Goal: Task Accomplishment & Management: Manage account settings

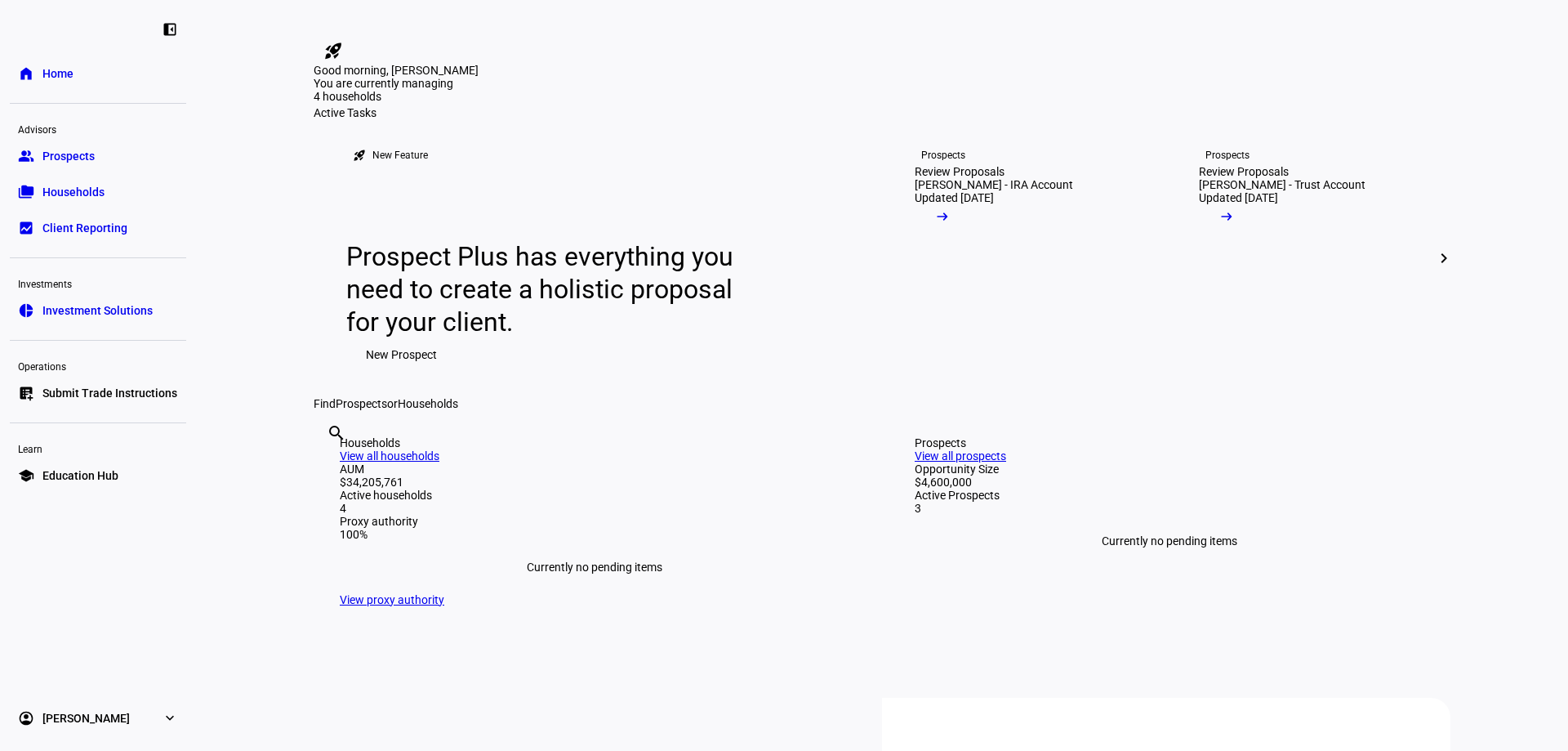
click at [79, 185] on span "Households" at bounding box center [73, 191] width 62 height 16
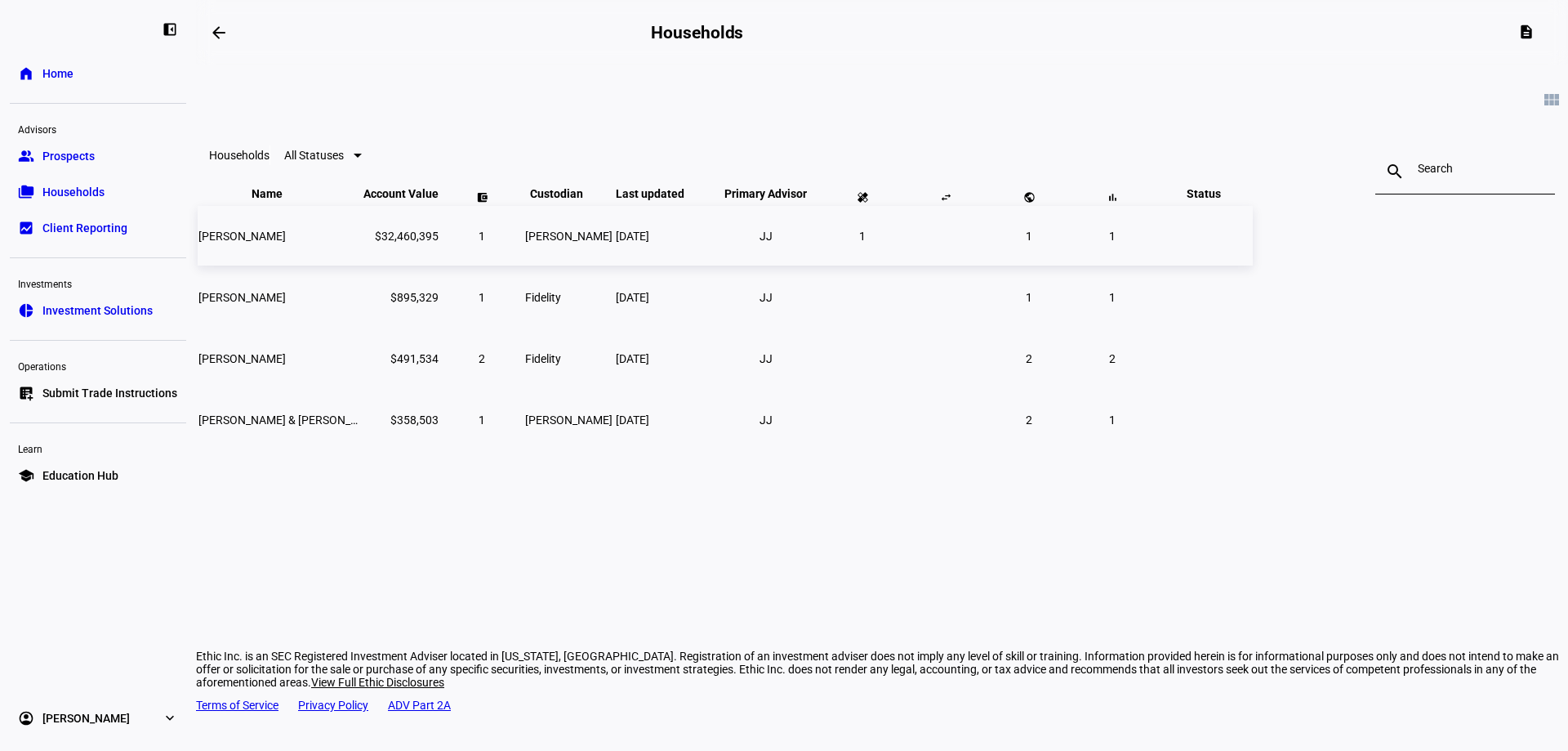
click at [286, 243] on span "[PERSON_NAME]" at bounding box center [242, 236] width 87 height 13
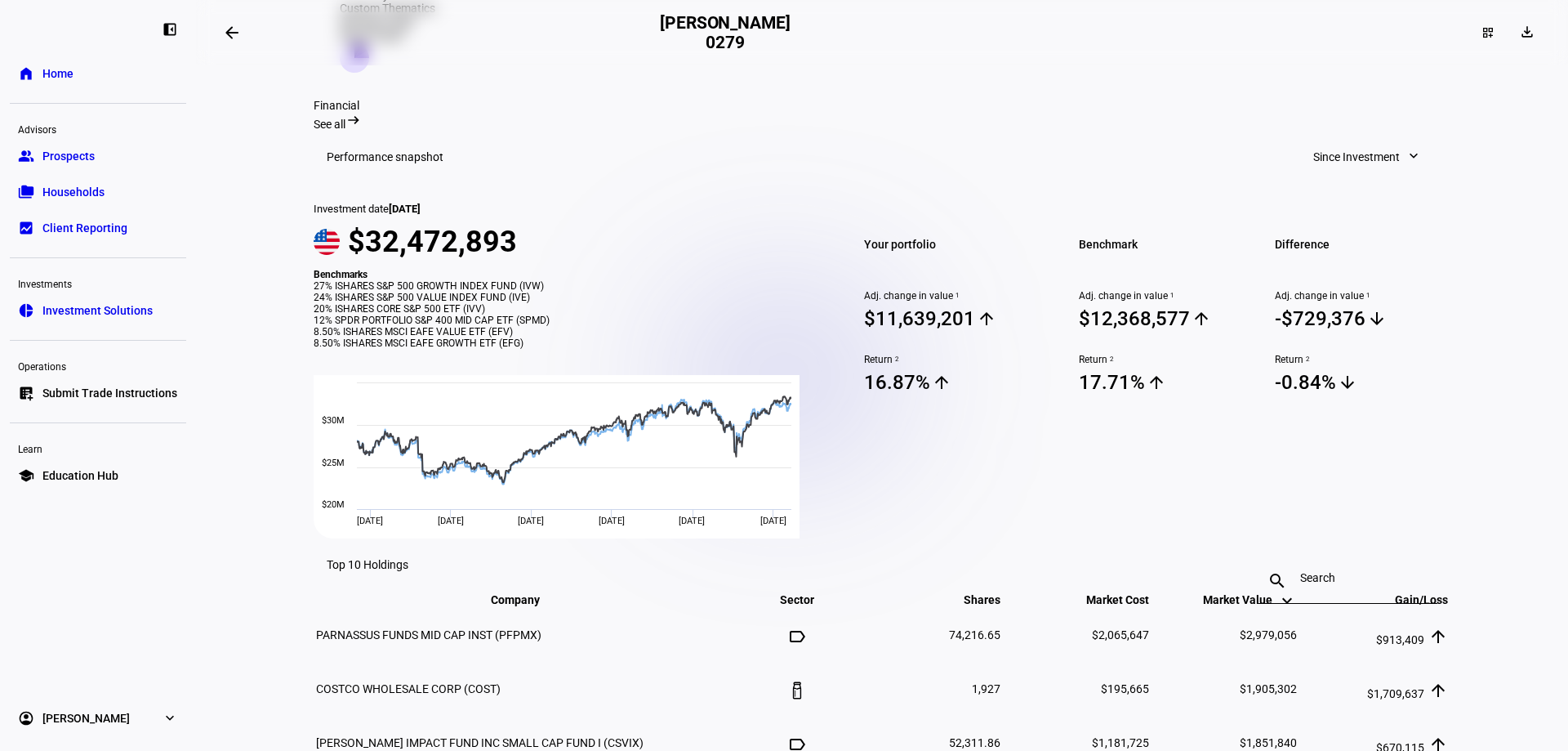
scroll to position [490, 0]
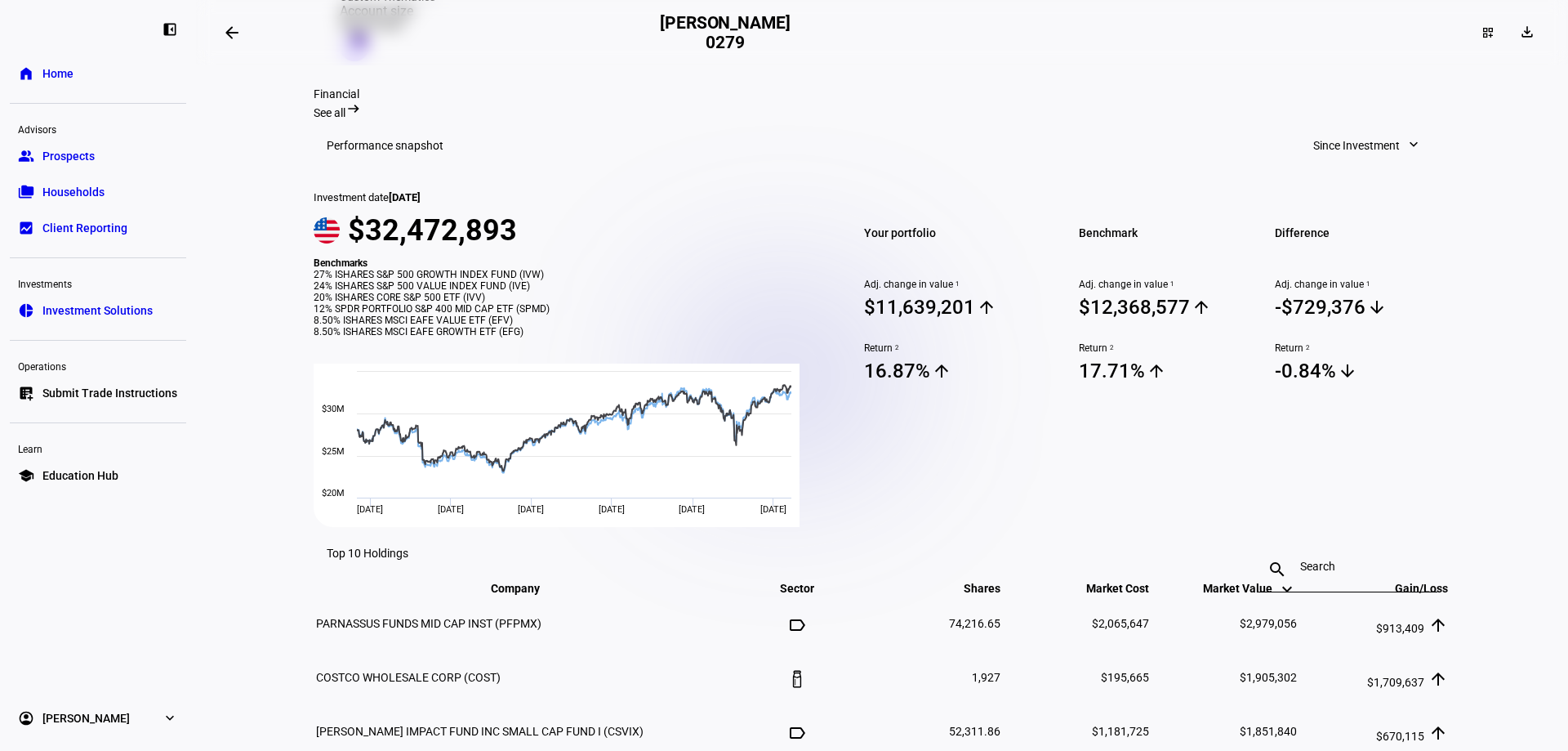
click at [73, 394] on span "Submit Trade Instructions" at bounding box center [110, 392] width 135 height 16
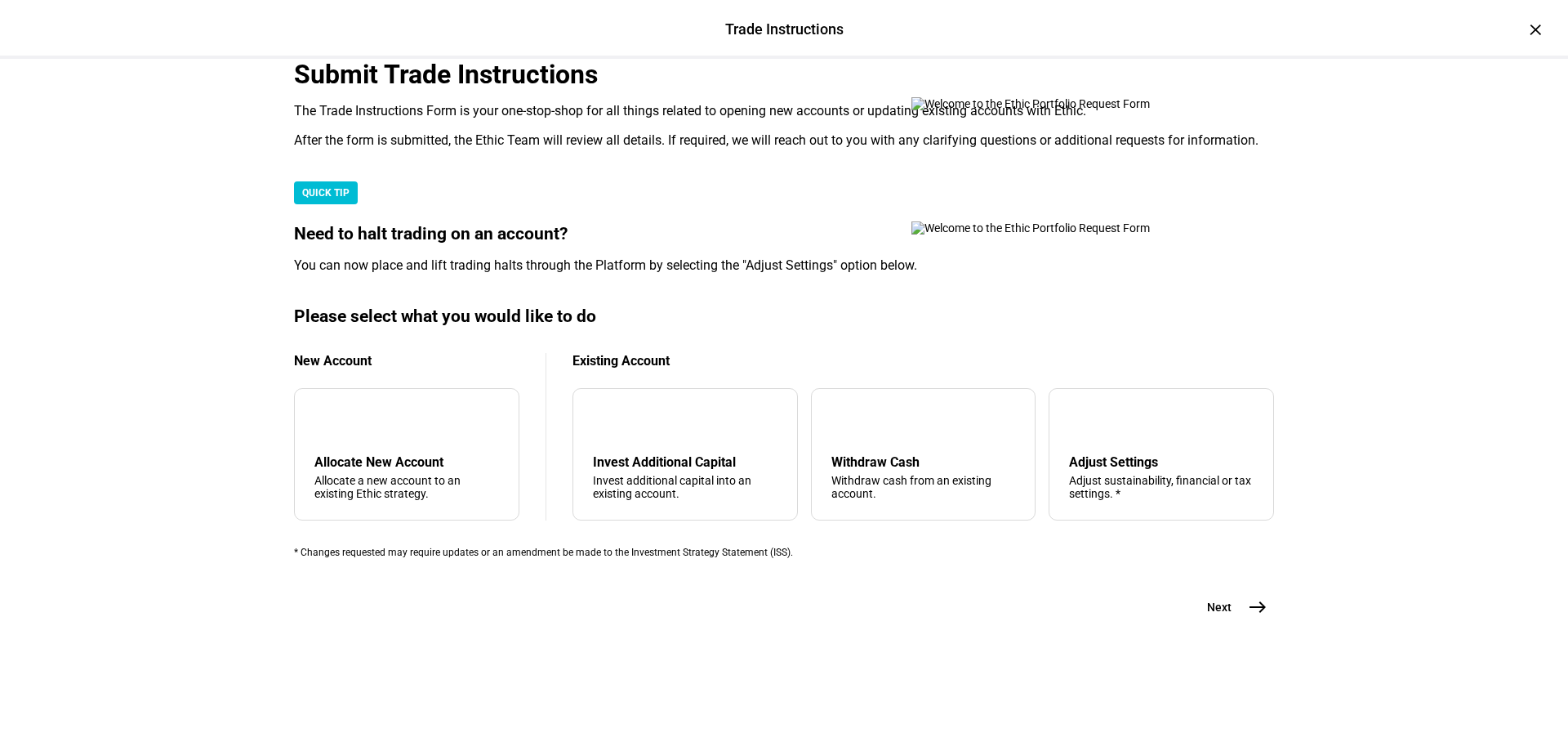
scroll to position [245, 0]
click at [358, 204] on div "QUICK TIP" at bounding box center [325, 192] width 64 height 23
click at [1081, 520] on div "tune Adjust Settings Adjust sustainability, financial or tax settings. *" at bounding box center [1161, 454] width 225 height 132
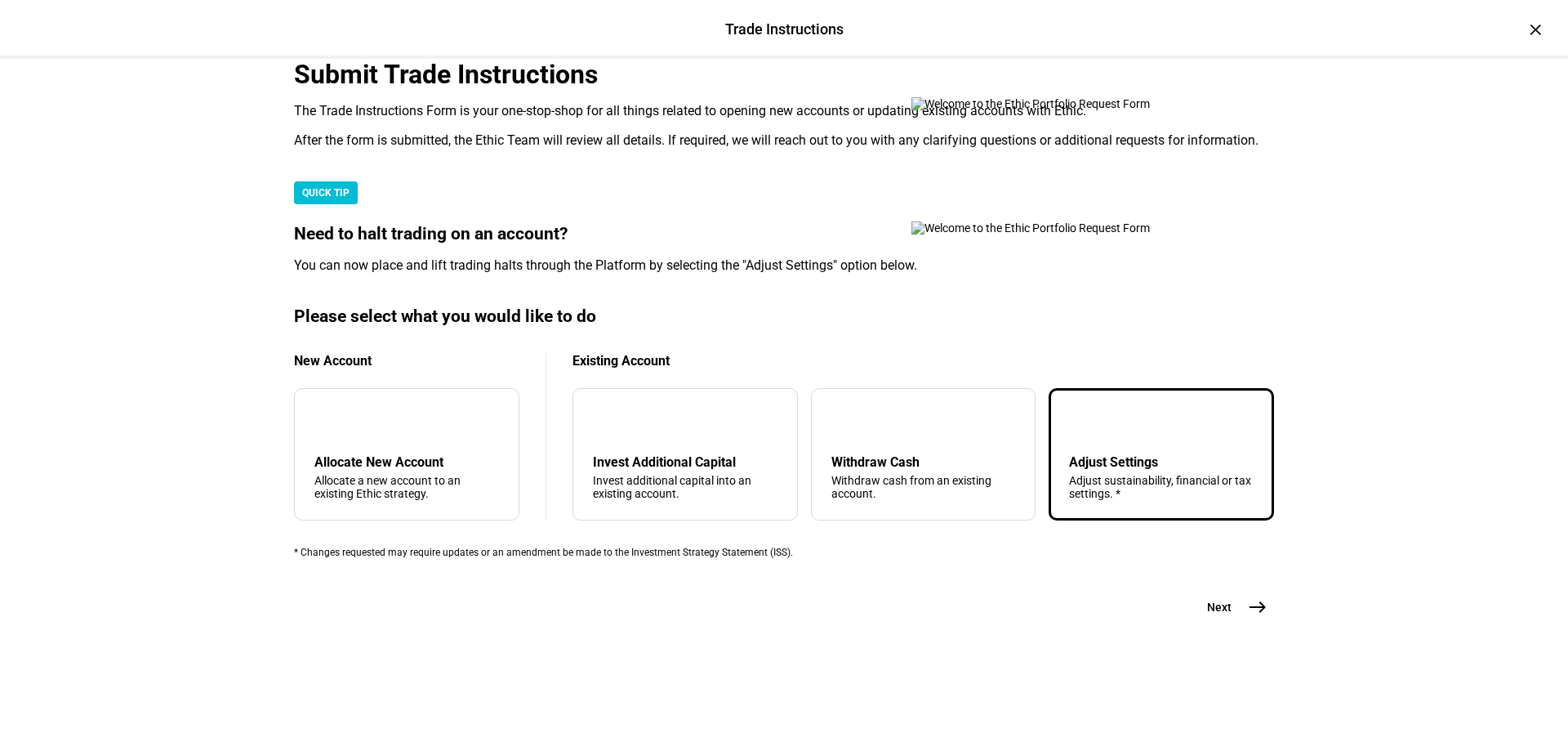
scroll to position [389, 0]
click at [1254, 617] on mat-icon "east" at bounding box center [1257, 607] width 20 height 20
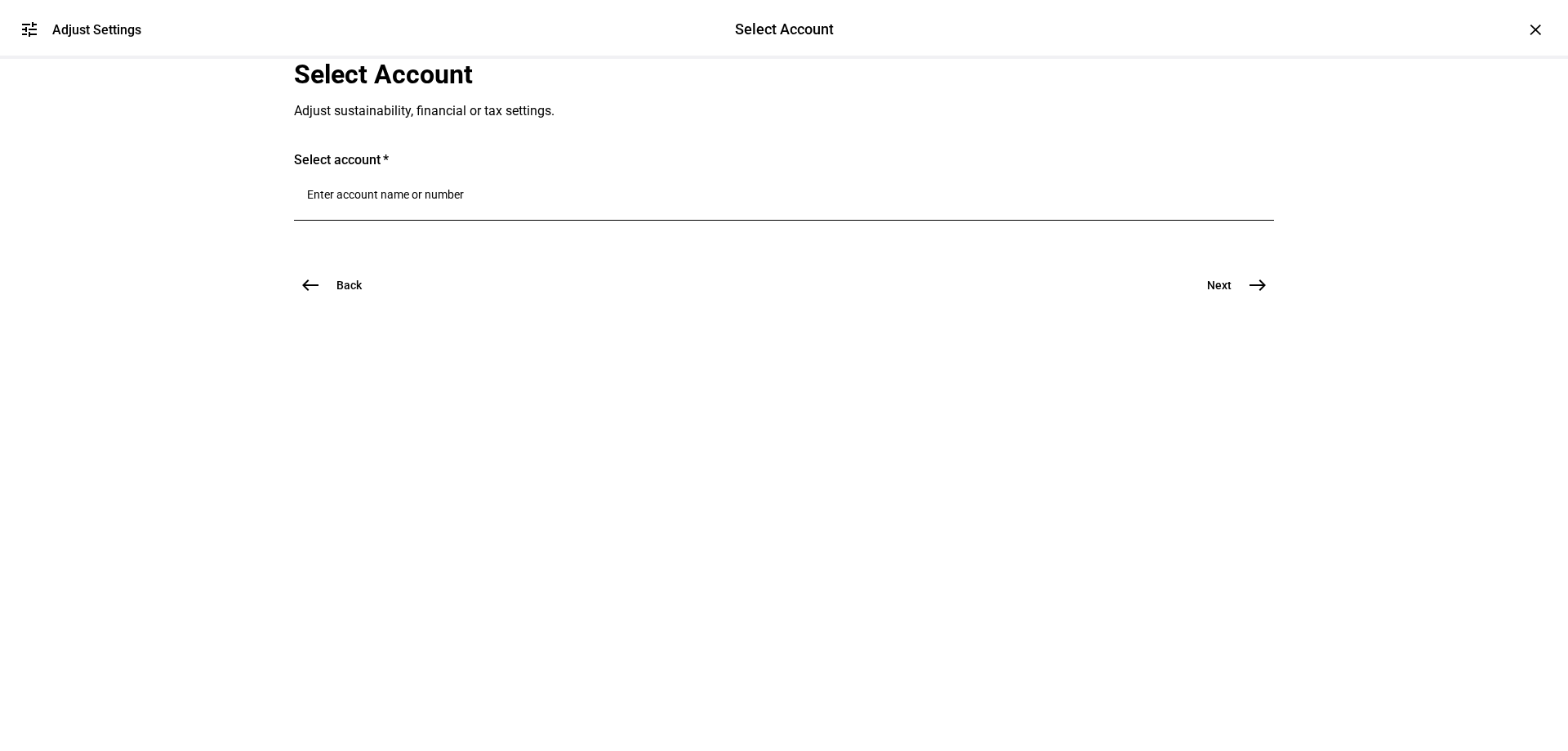
click at [399, 201] on input "Number" at bounding box center [783, 194] width 954 height 13
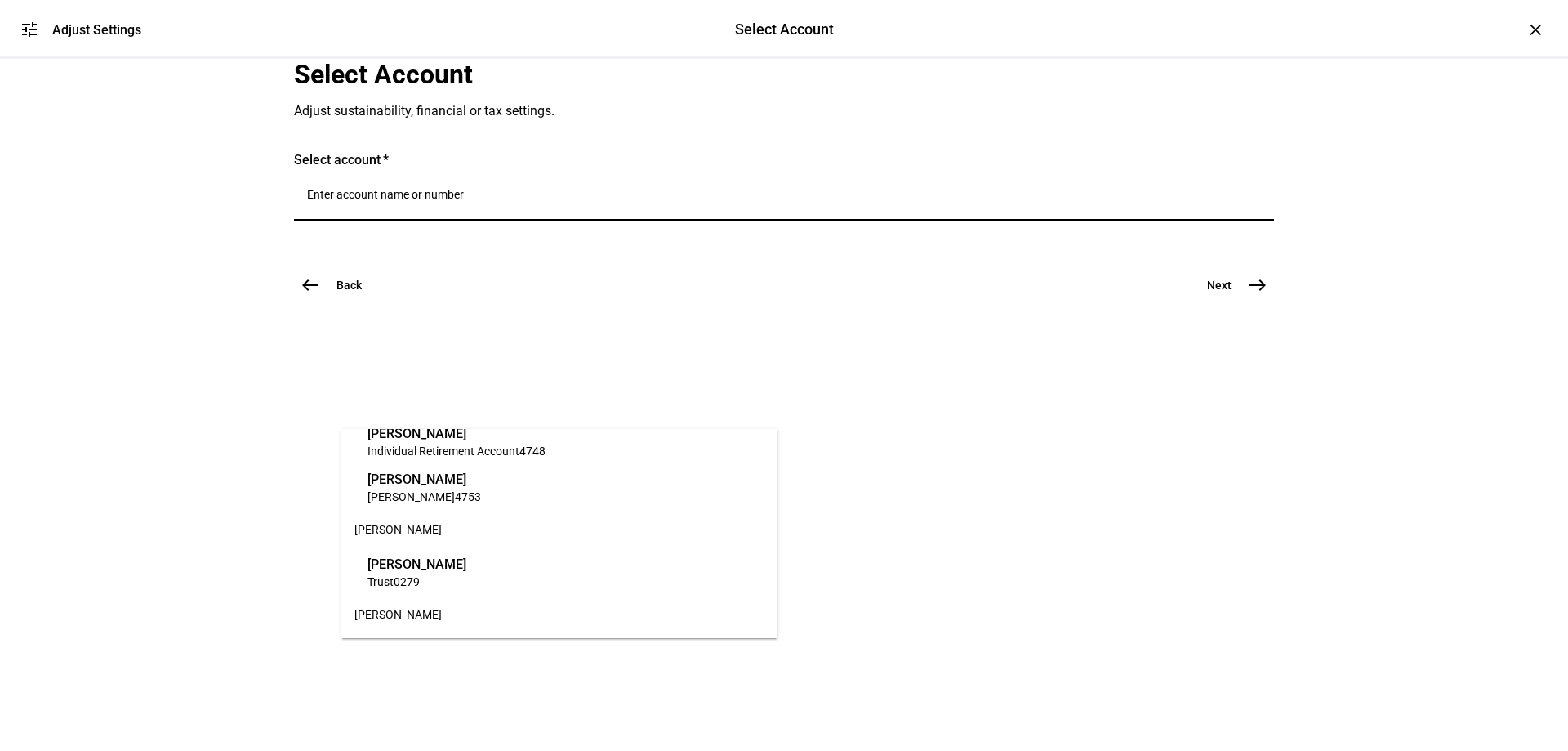
scroll to position [82, 0]
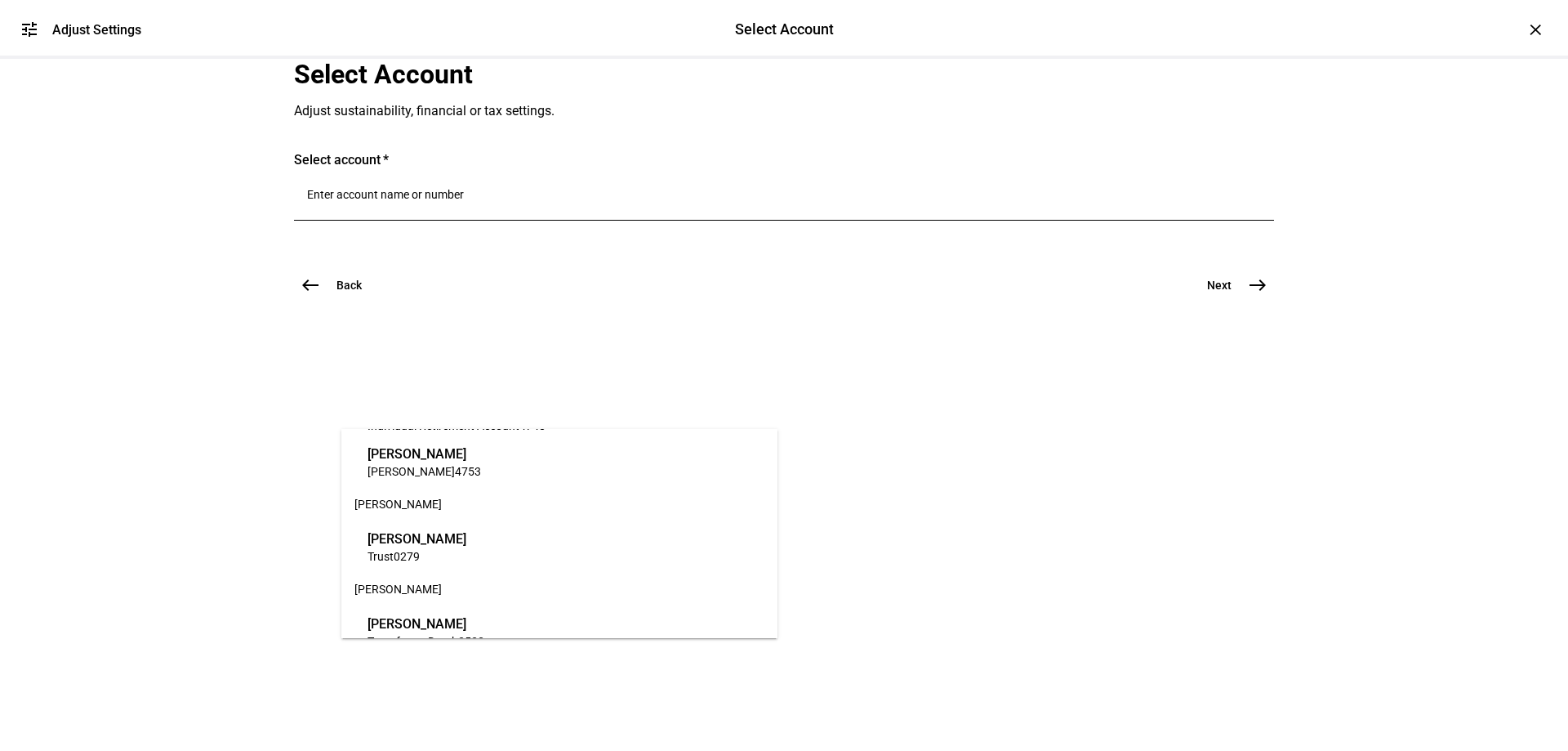
click at [413, 542] on span "[PERSON_NAME]" at bounding box center [417, 538] width 99 height 19
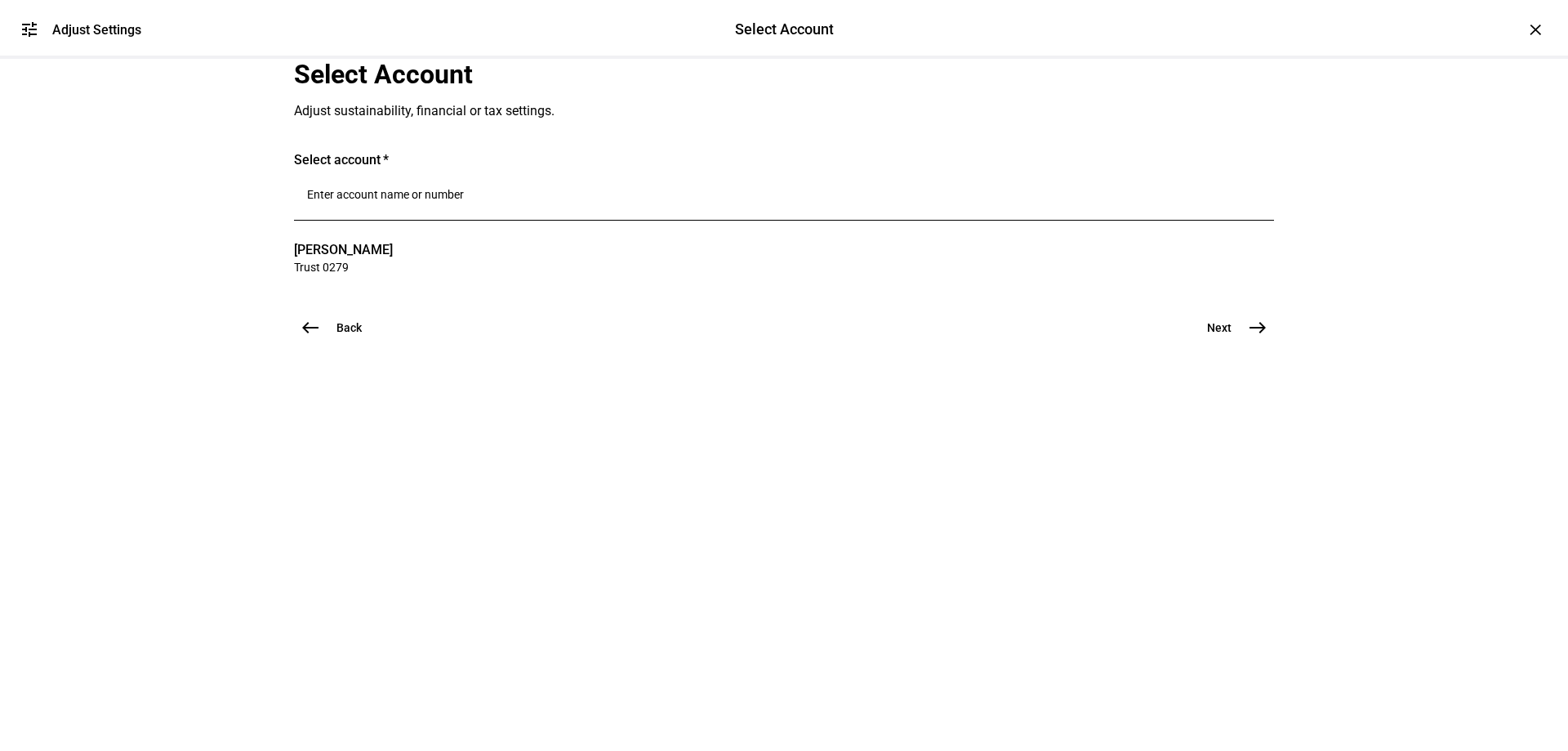
click at [1249, 337] on mat-icon "east" at bounding box center [1257, 327] width 20 height 20
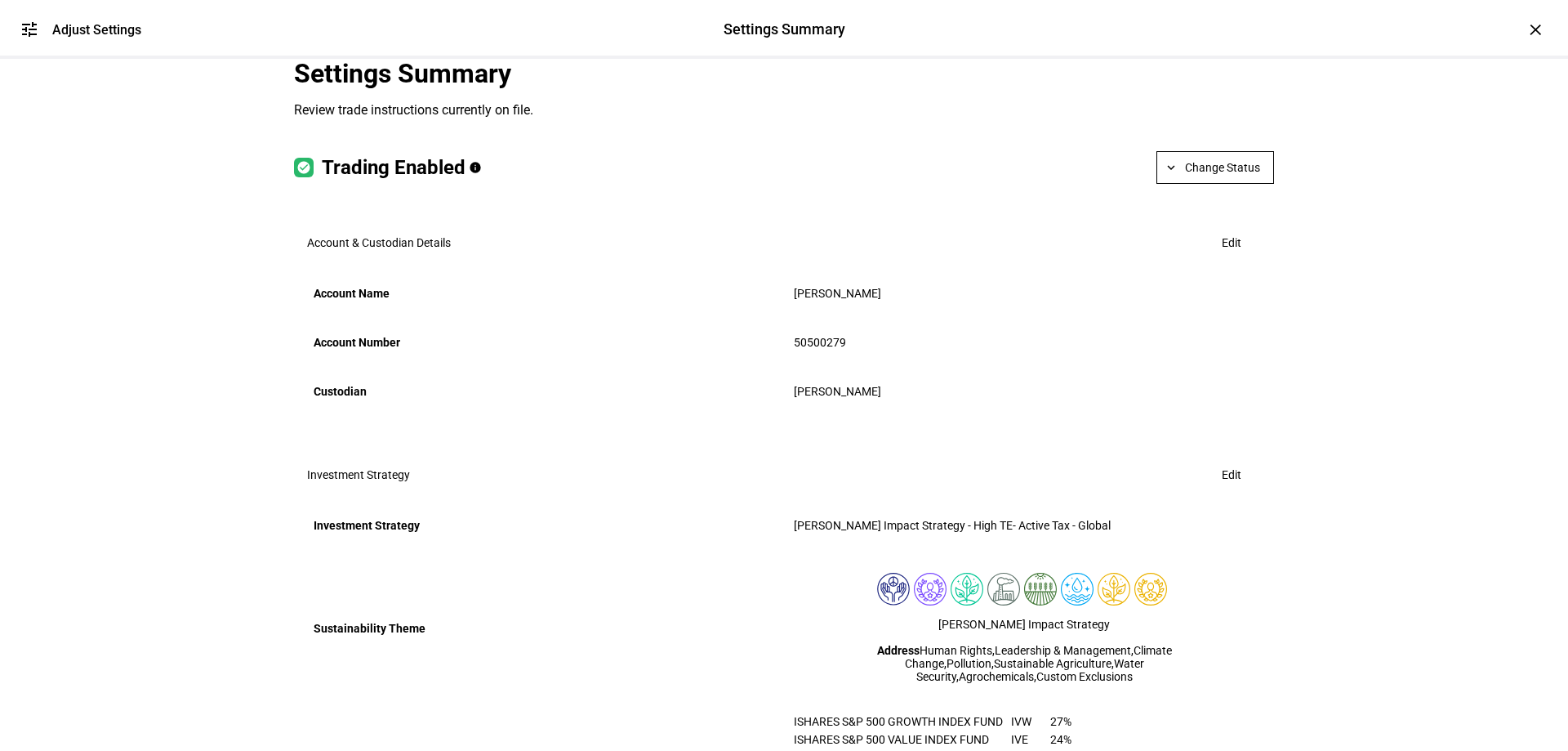
scroll to position [0, 0]
click at [1163, 176] on mat-icon "expand_more" at bounding box center [1170, 167] width 15 height 15
click at [1209, 361] on span "Halt Trading" at bounding box center [1222, 366] width 72 height 13
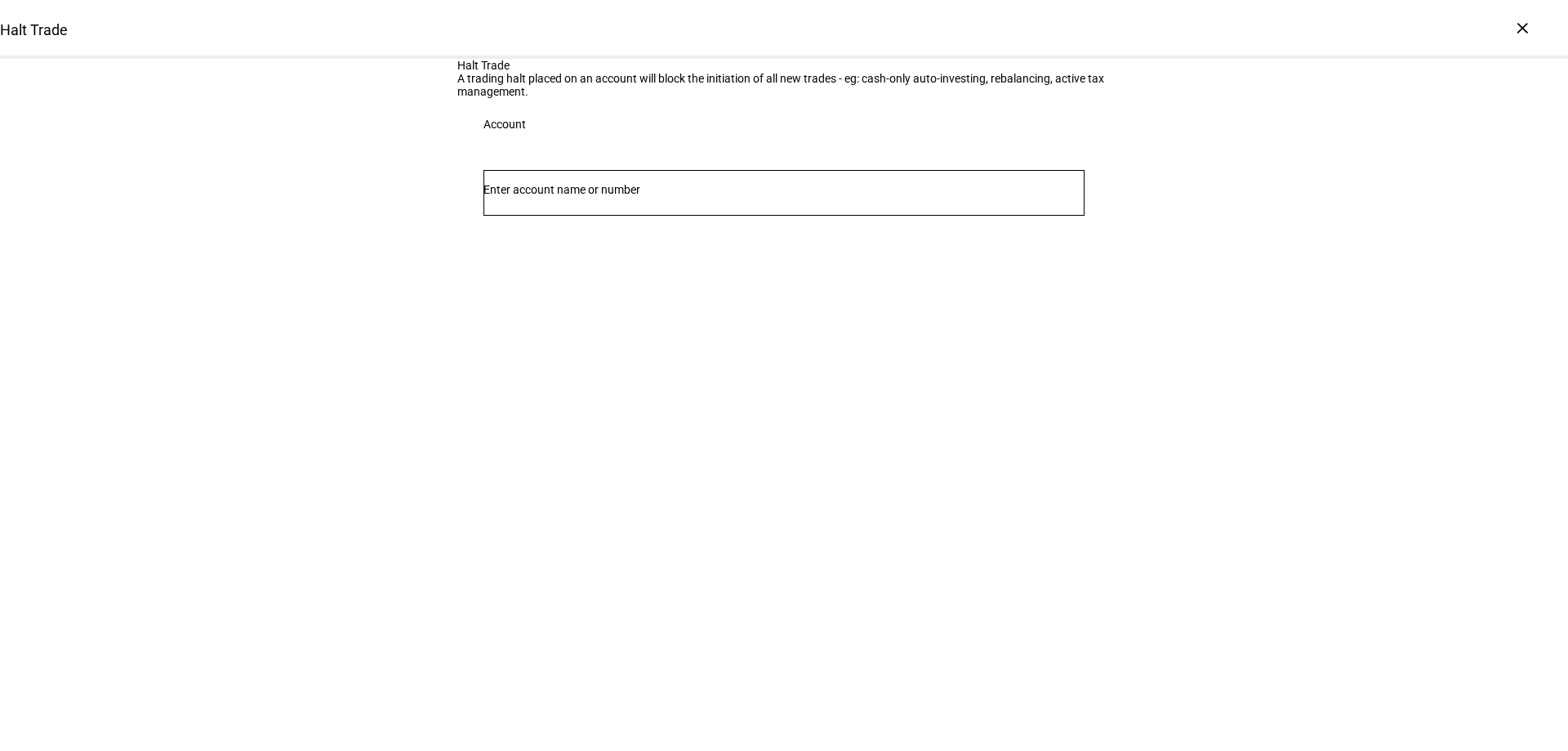
click at [513, 196] on input "Number" at bounding box center [784, 189] width 601 height 13
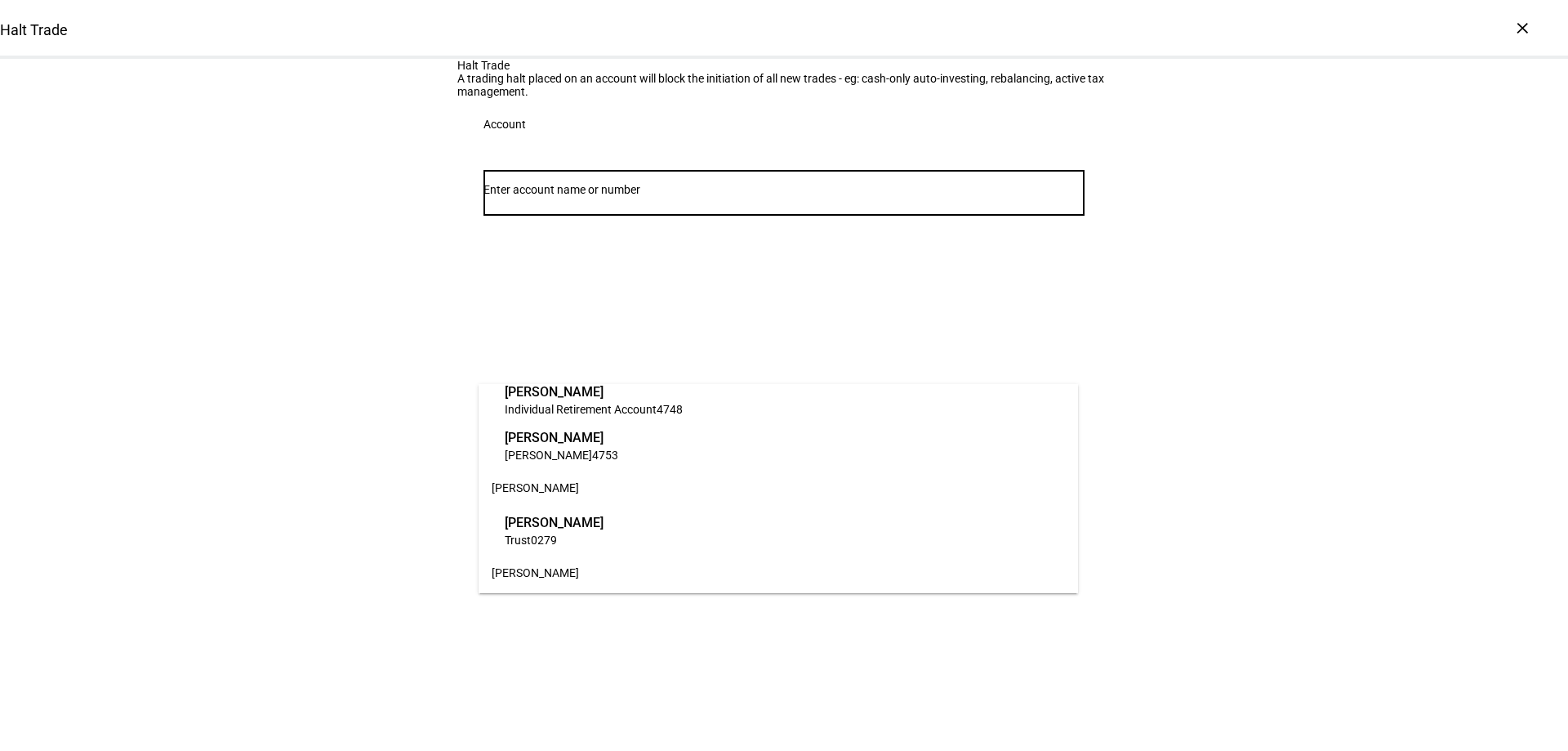
scroll to position [82, 0]
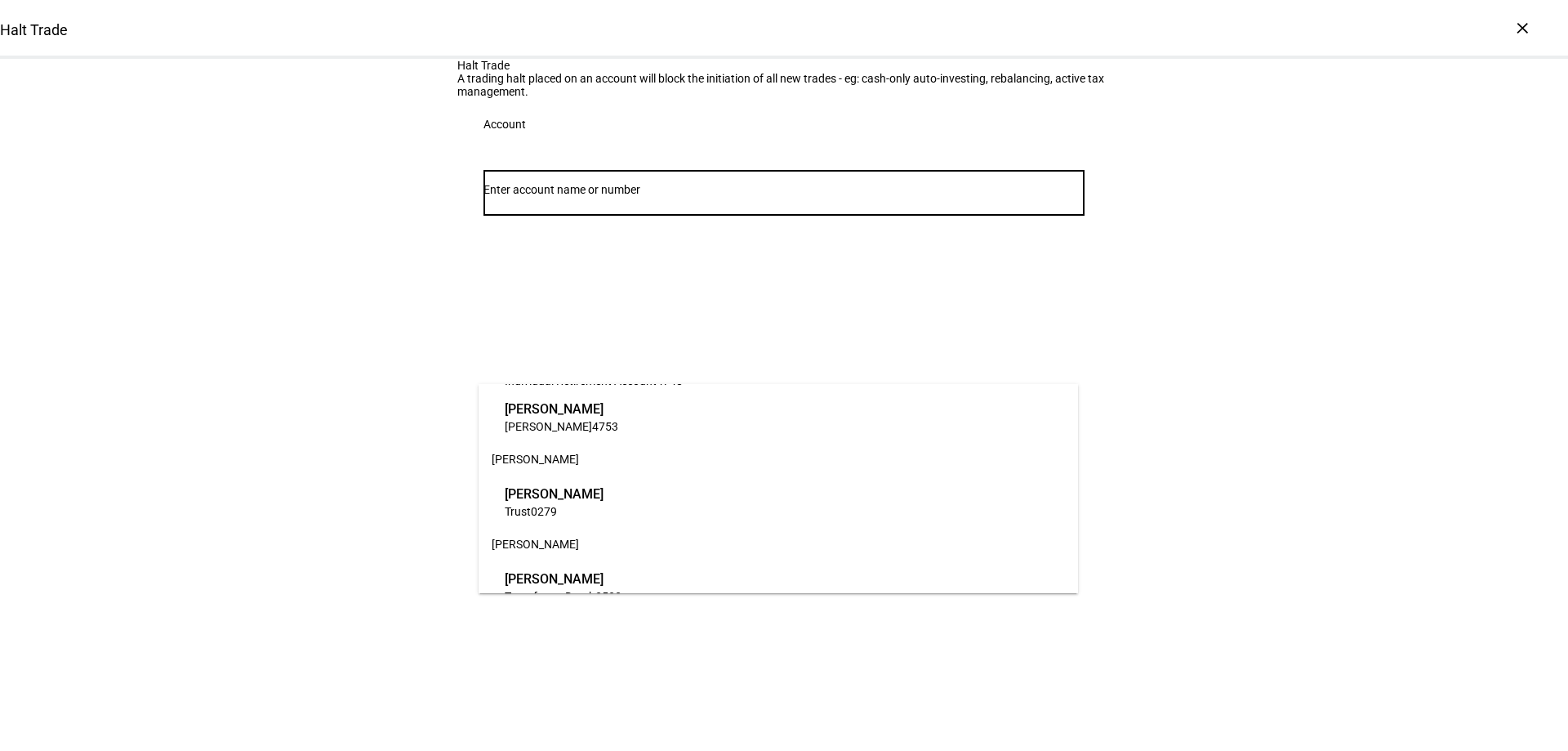
click at [534, 508] on span "0279" at bounding box center [543, 511] width 26 height 13
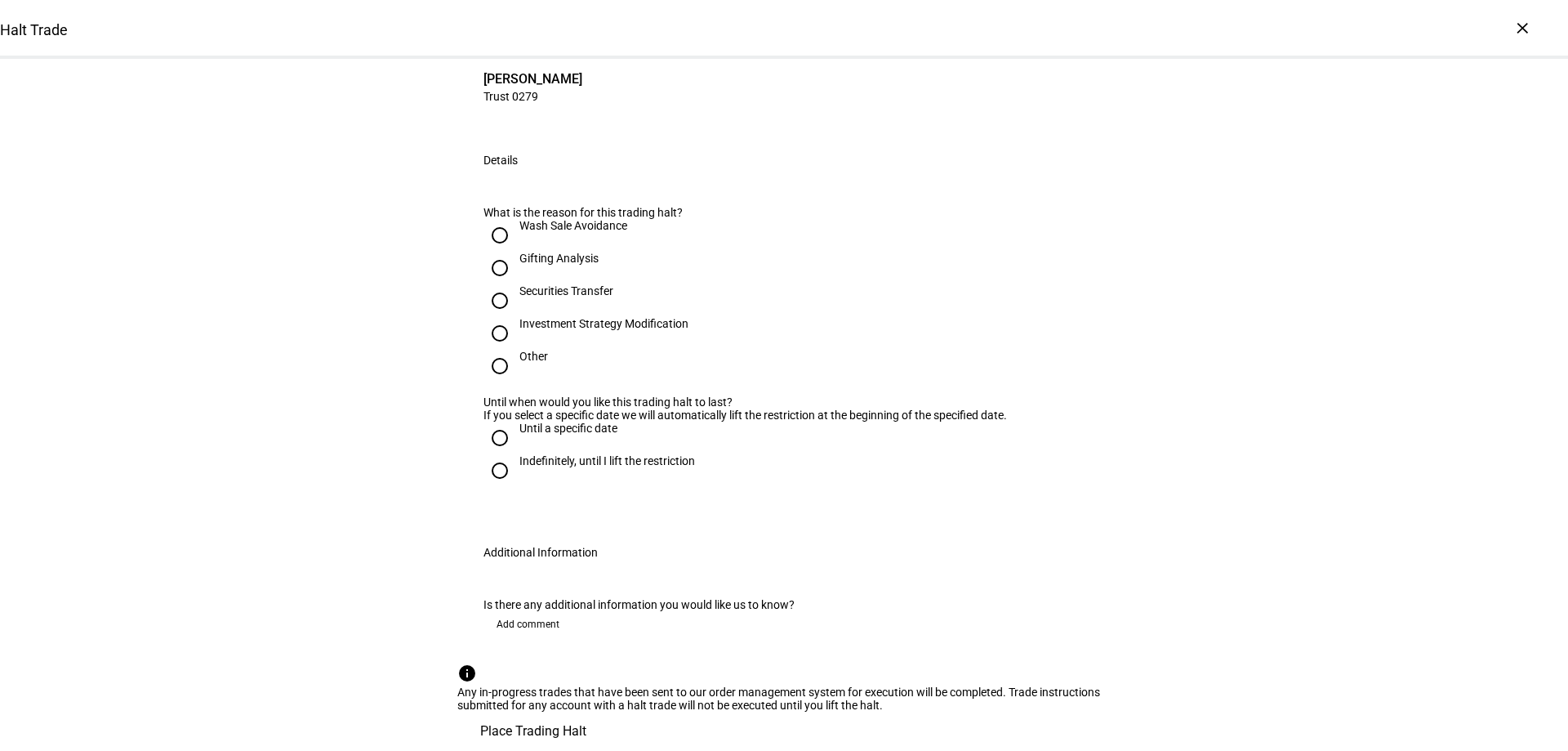
scroll to position [245, 0]
click at [491, 382] on input "Other" at bounding box center [500, 366] width 32 height 32
radio input "true"
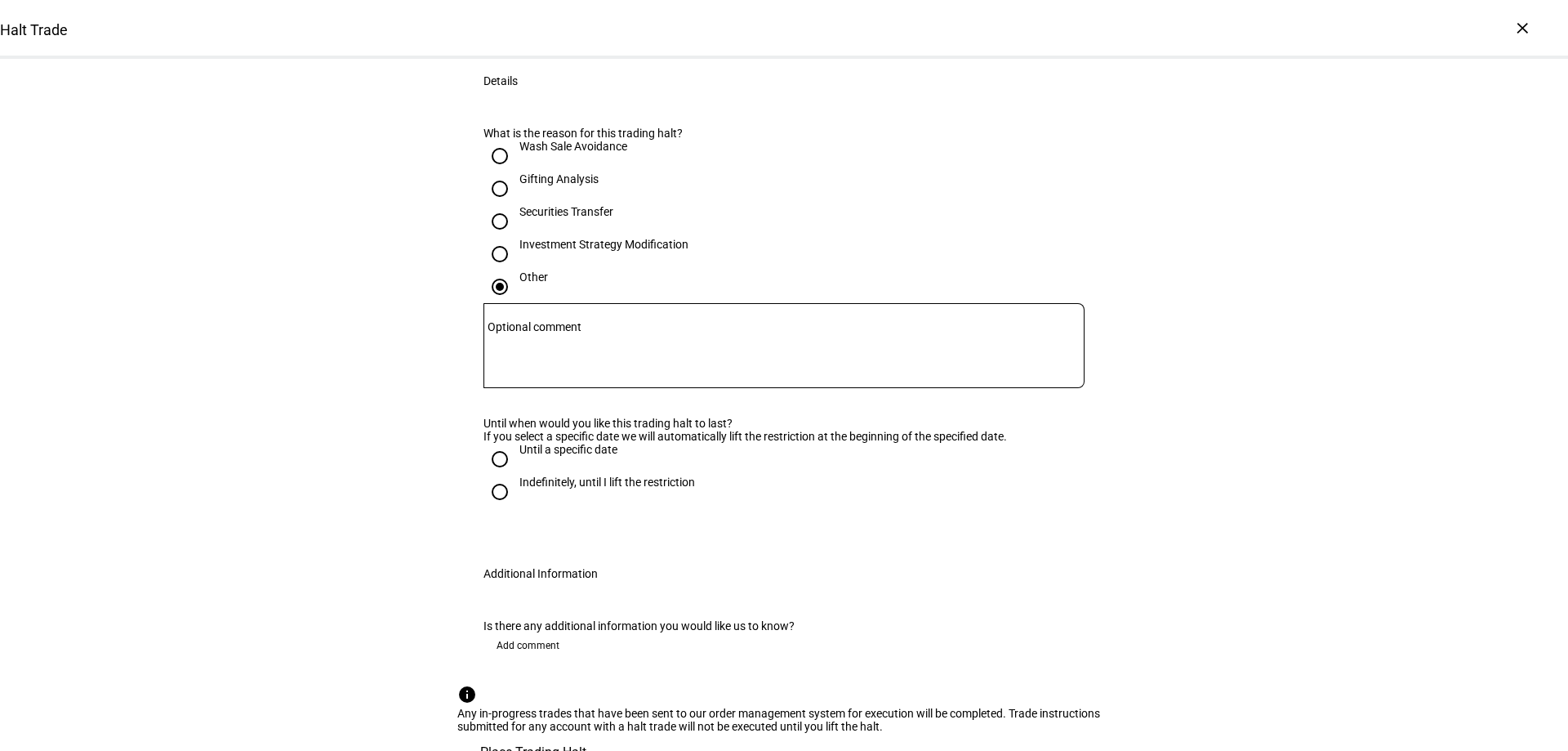
click at [547, 333] on mat-label "Optional comment" at bounding box center [535, 326] width 94 height 13
click at [547, 375] on textarea "Optional comment" at bounding box center [784, 345] width 601 height 59
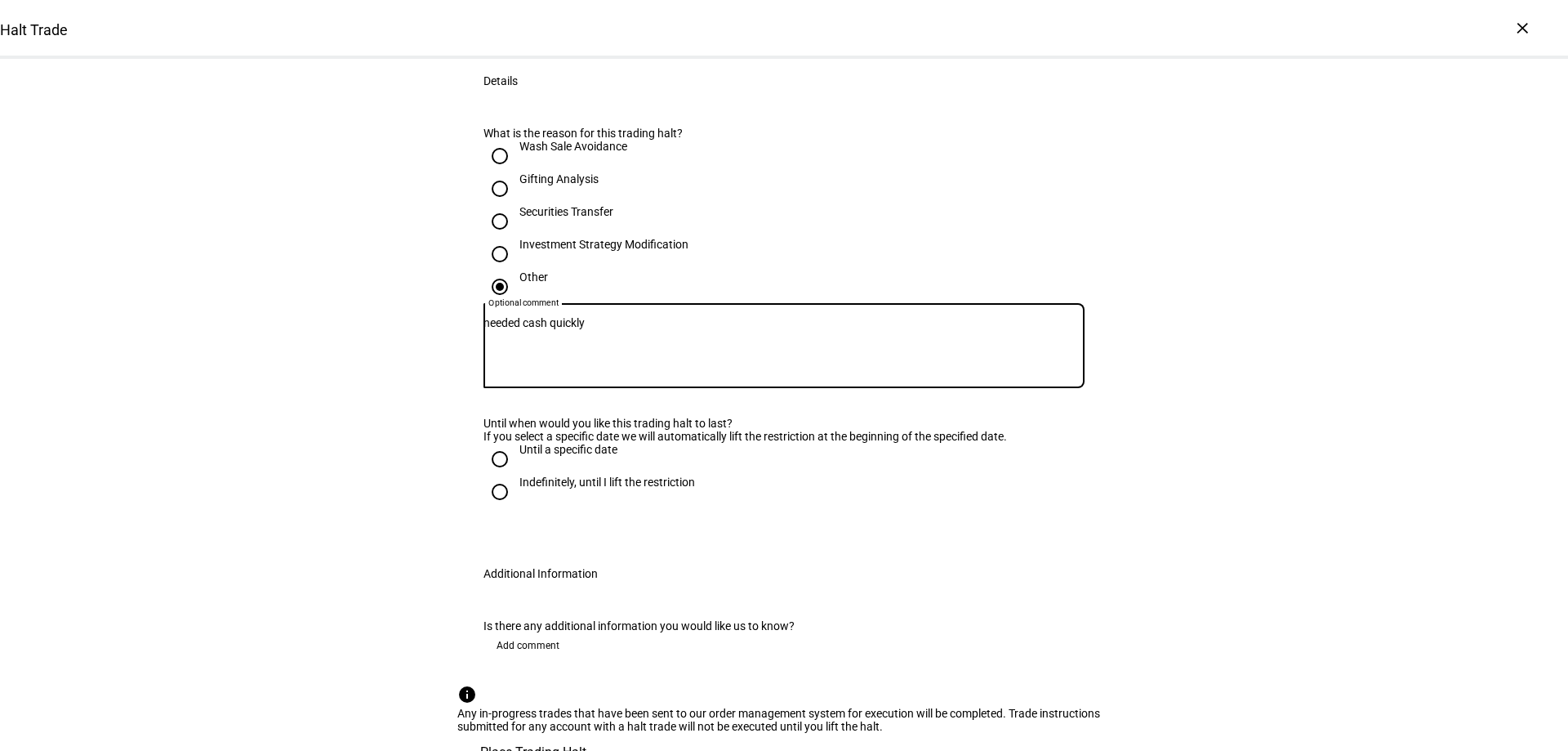
type textarea "needed cash quickly"
click at [493, 270] on input "Investment Strategy Modification" at bounding box center [500, 254] width 32 height 32
radio input "true"
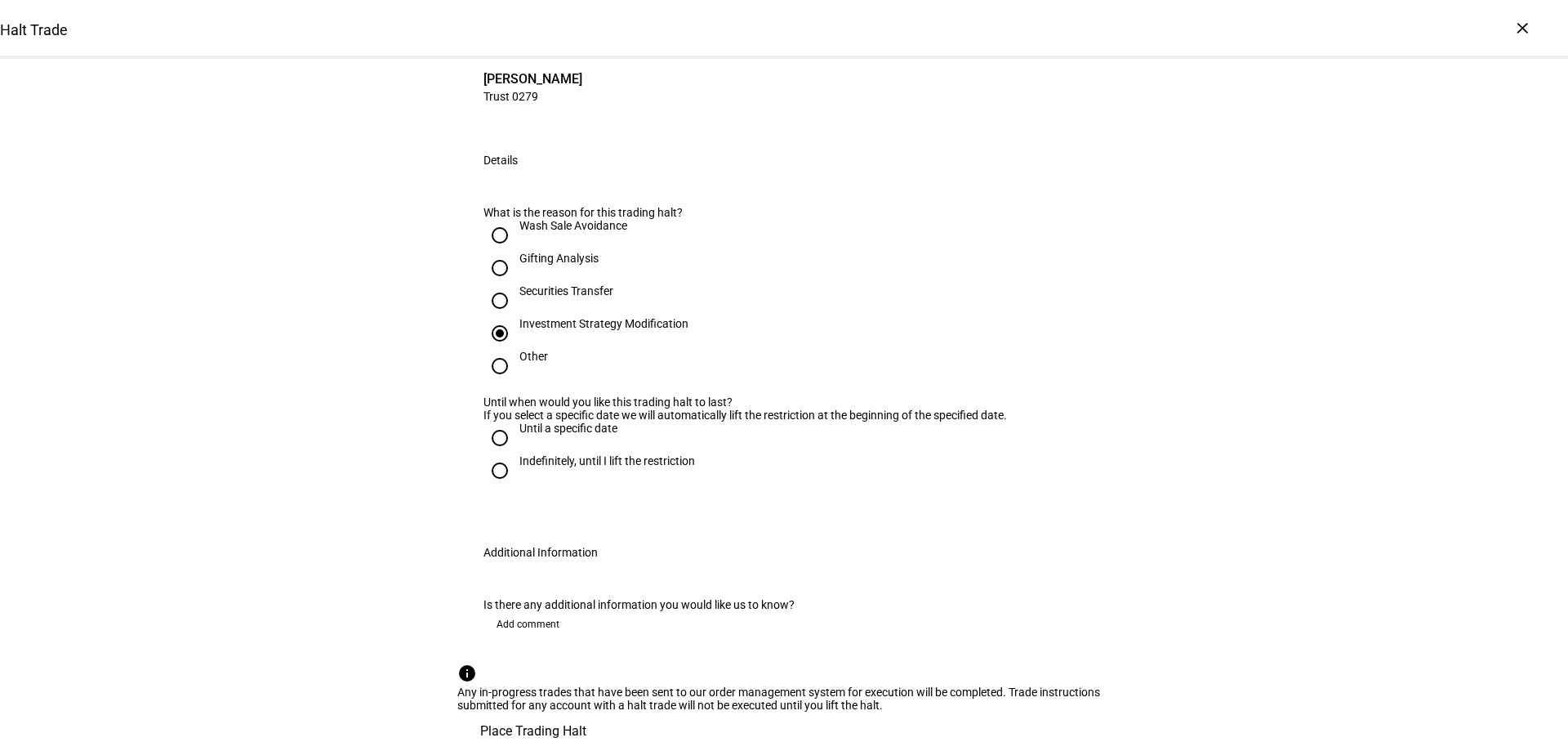
click at [494, 487] on input "Indefinitely, until I lift the restriction" at bounding box center [500, 471] width 32 height 32
radio input "true"
click at [586, 712] on span "Place Trading Halt" at bounding box center [533, 731] width 106 height 39
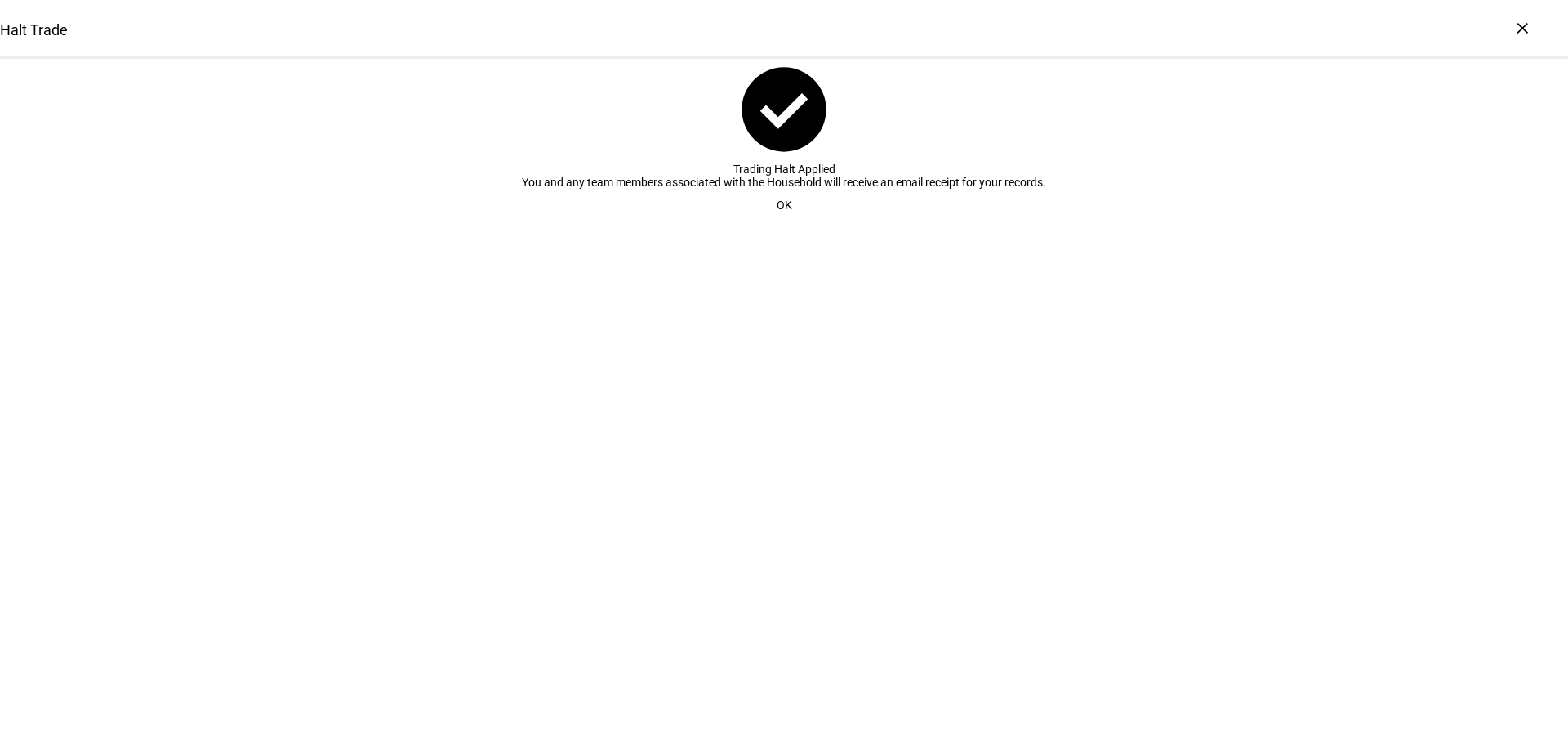
click at [781, 221] on span "OK" at bounding box center [784, 205] width 15 height 32
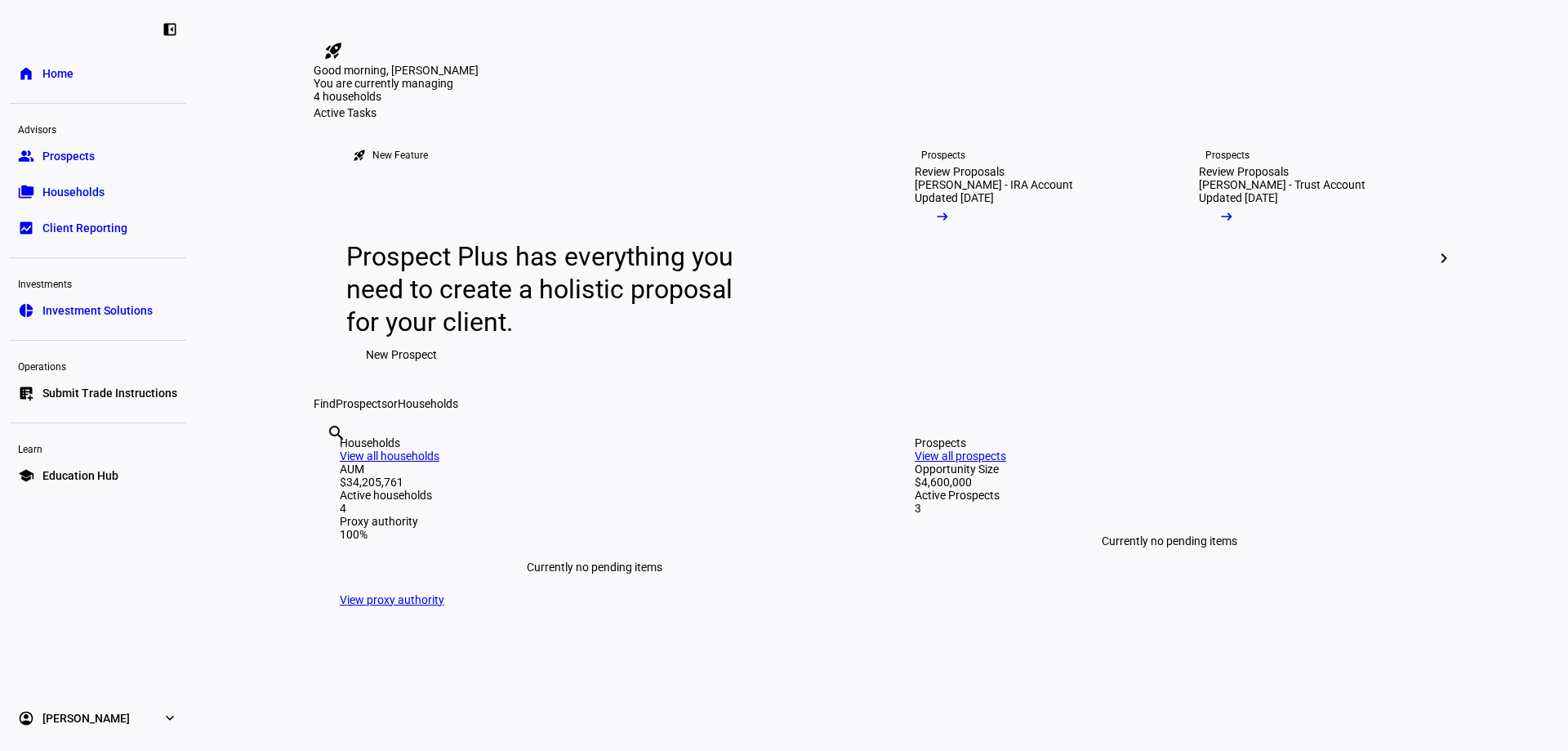
click at [57, 184] on span "Households" at bounding box center [73, 191] width 62 height 16
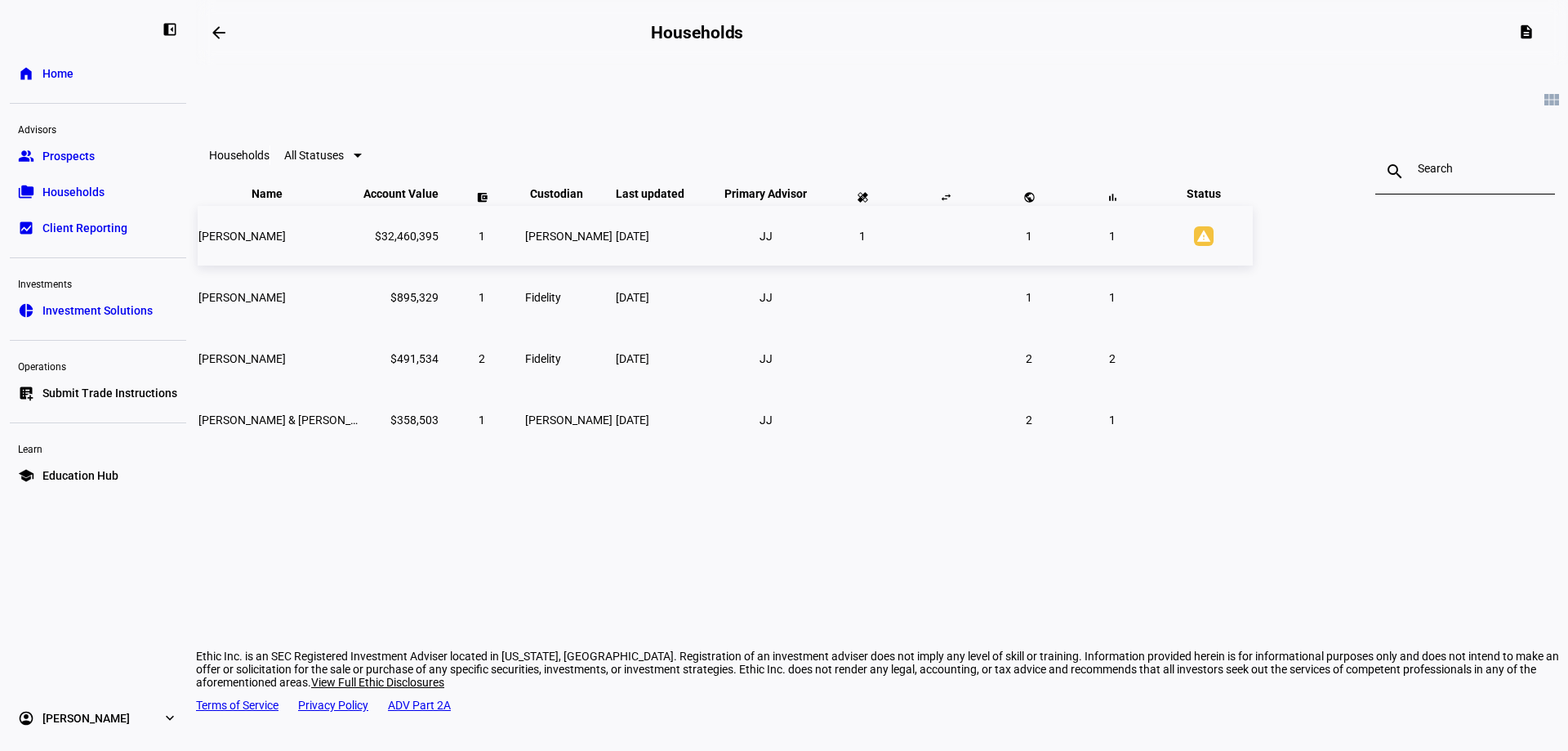
click at [286, 243] on span "[PERSON_NAME]" at bounding box center [242, 236] width 87 height 13
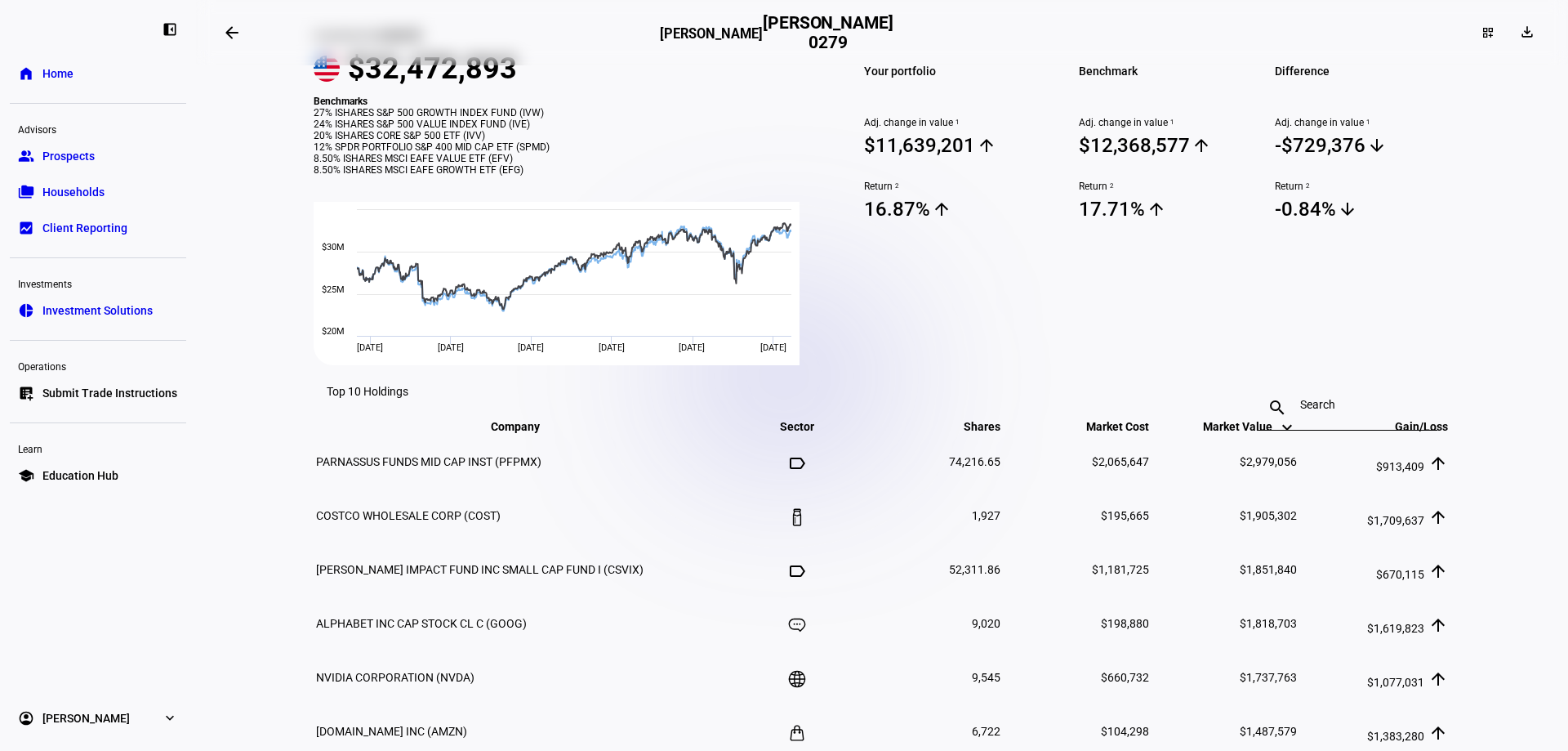
scroll to position [679, 0]
